Goal: Use online tool/utility: Utilize a website feature to perform a specific function

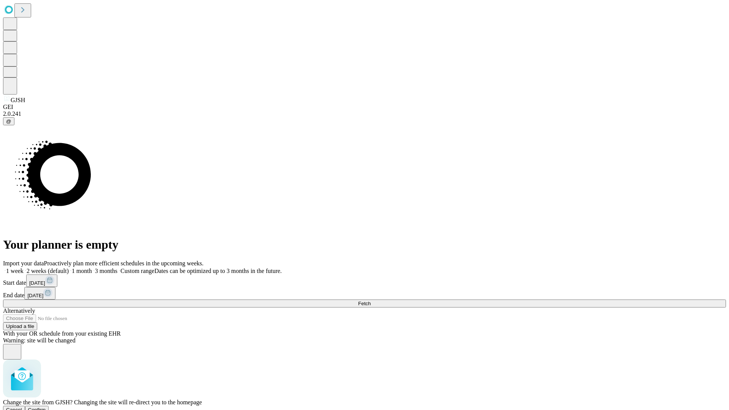
click at [46, 407] on span "Confirm" at bounding box center [37, 410] width 18 height 6
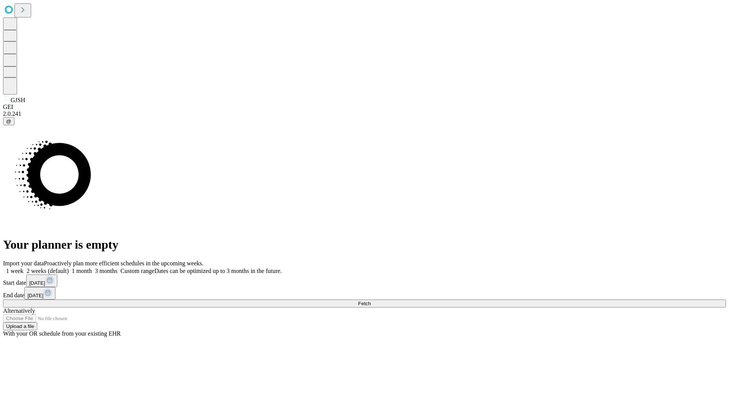
click at [24, 268] on label "1 week" at bounding box center [13, 271] width 20 height 6
click at [370, 301] on span "Fetch" at bounding box center [364, 304] width 13 height 6
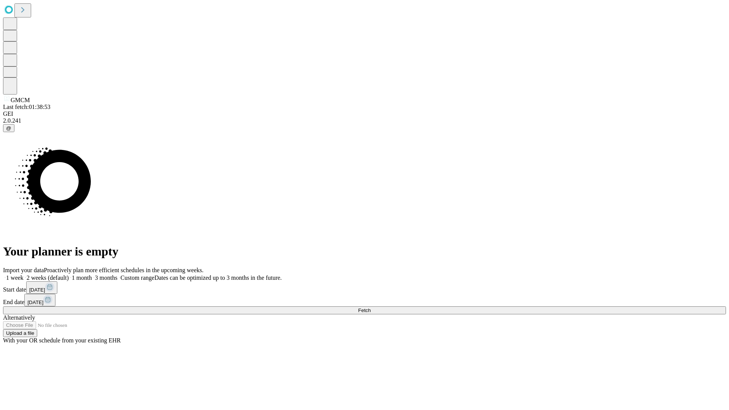
click at [24, 274] on label "1 week" at bounding box center [13, 277] width 20 height 6
click at [370, 307] on span "Fetch" at bounding box center [364, 310] width 13 height 6
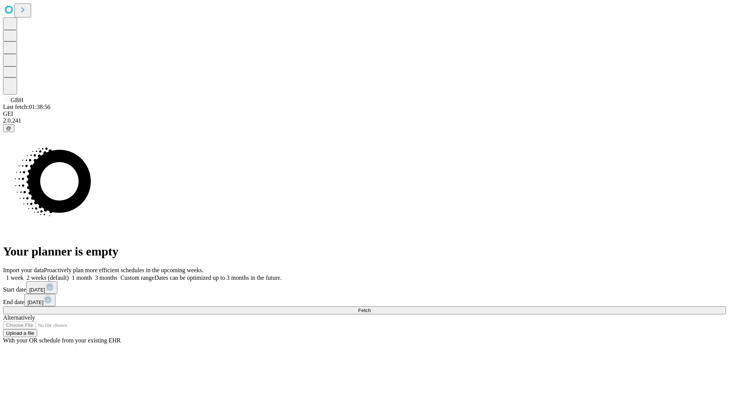
click at [24, 274] on label "1 week" at bounding box center [13, 277] width 20 height 6
click at [370, 307] on span "Fetch" at bounding box center [364, 310] width 13 height 6
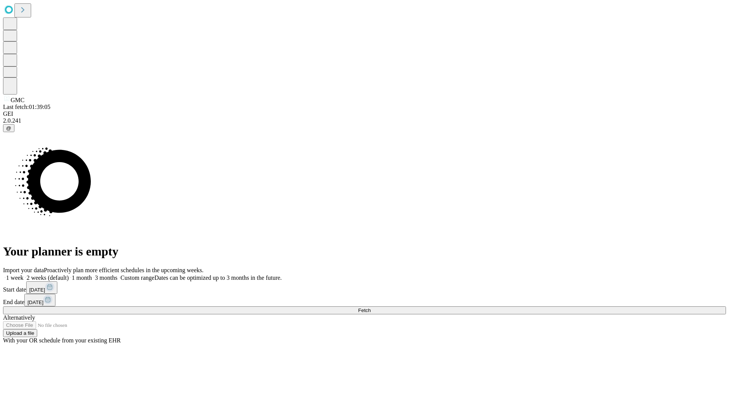
click at [24, 274] on label "1 week" at bounding box center [13, 277] width 20 height 6
click at [370, 307] on span "Fetch" at bounding box center [364, 310] width 13 height 6
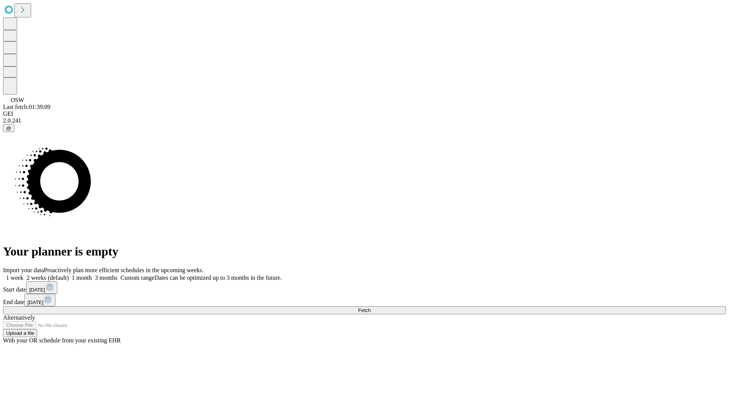
click at [24, 274] on label "1 week" at bounding box center [13, 277] width 20 height 6
click at [370, 307] on span "Fetch" at bounding box center [364, 310] width 13 height 6
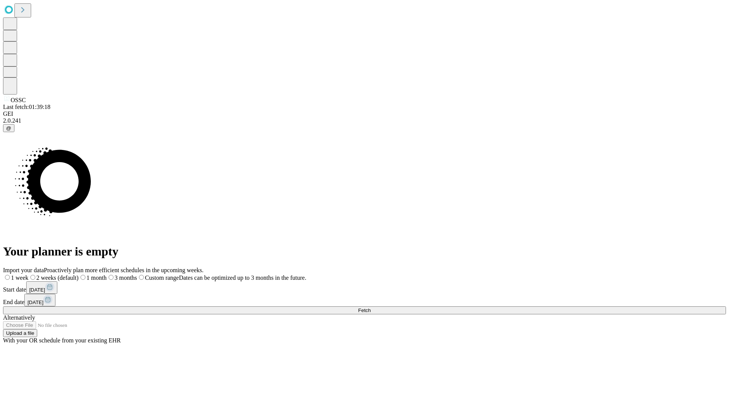
click at [370, 307] on span "Fetch" at bounding box center [364, 310] width 13 height 6
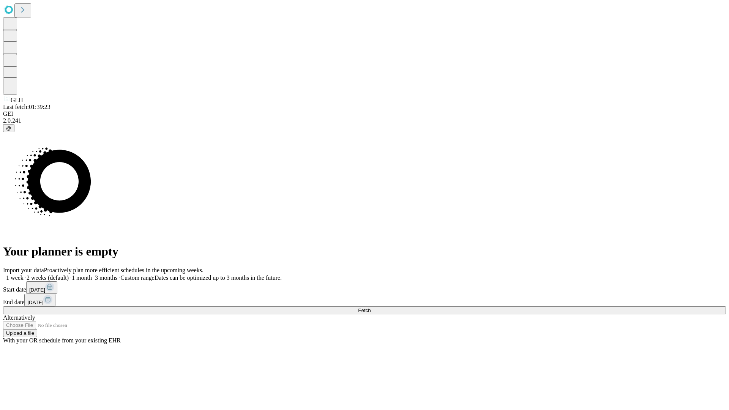
click at [370, 307] on span "Fetch" at bounding box center [364, 310] width 13 height 6
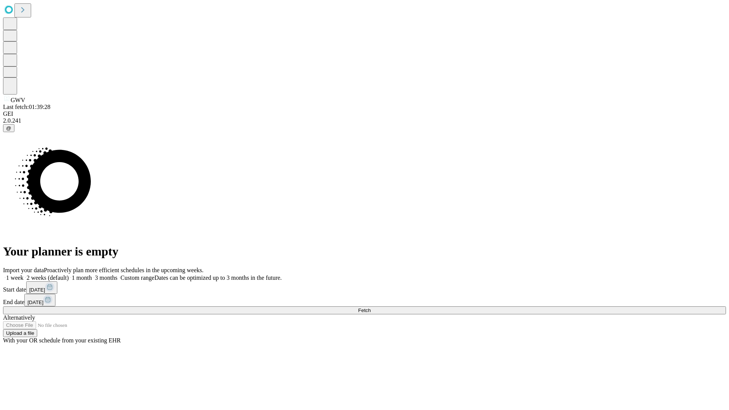
click at [24, 274] on label "1 week" at bounding box center [13, 277] width 20 height 6
click at [370, 307] on span "Fetch" at bounding box center [364, 310] width 13 height 6
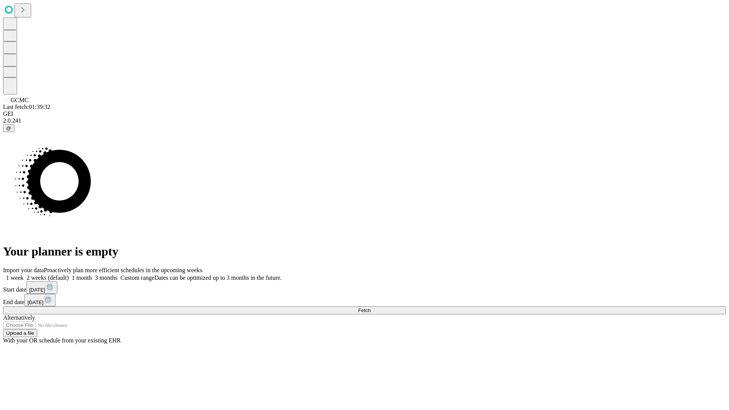
click at [24, 274] on label "1 week" at bounding box center [13, 277] width 20 height 6
click at [370, 307] on span "Fetch" at bounding box center [364, 310] width 13 height 6
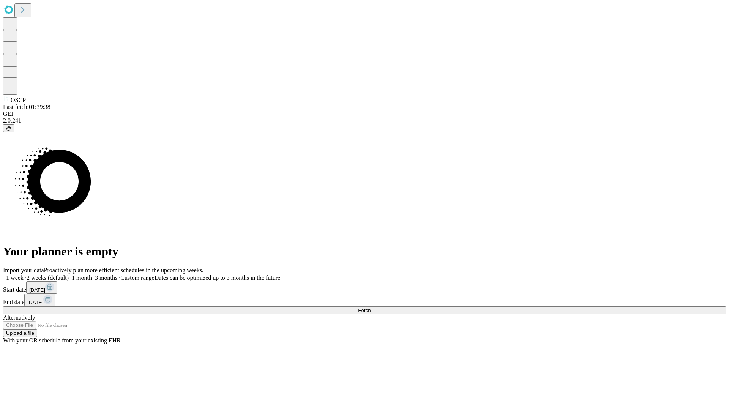
click at [24, 274] on label "1 week" at bounding box center [13, 277] width 20 height 6
click at [370, 307] on span "Fetch" at bounding box center [364, 310] width 13 height 6
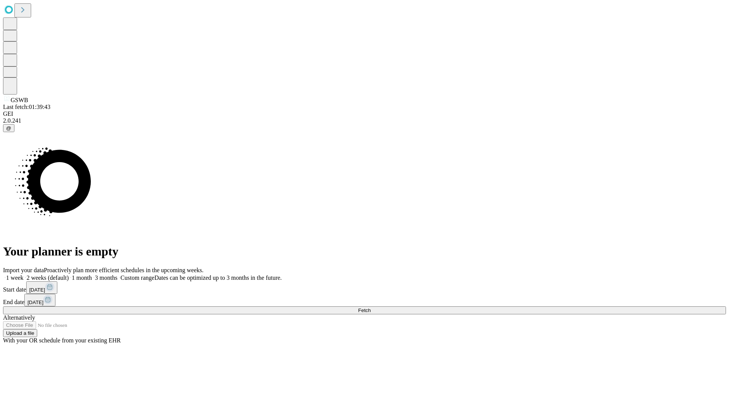
click at [24, 274] on label "1 week" at bounding box center [13, 277] width 20 height 6
click at [370, 307] on span "Fetch" at bounding box center [364, 310] width 13 height 6
